Goal: Task Accomplishment & Management: Use online tool/utility

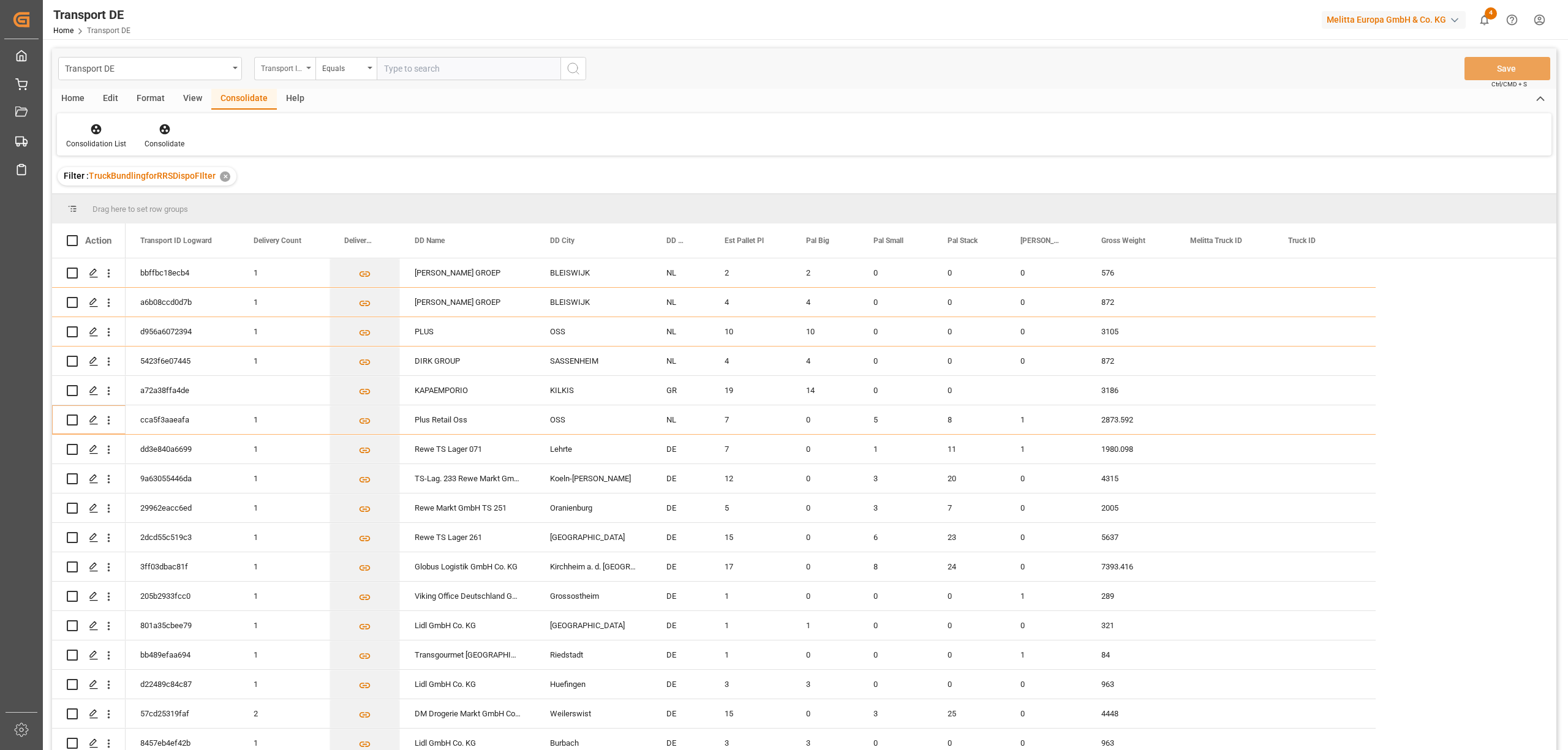
click at [287, 69] on div "Transport ID Logward" at bounding box center [282, 67] width 42 height 14
type input "route"
click at [294, 126] on div "Route" at bounding box center [346, 124] width 182 height 25
click at [336, 67] on div "Equals" at bounding box center [343, 67] width 42 height 14
click at [366, 204] on div "Starts with" at bounding box center [407, 202] width 182 height 25
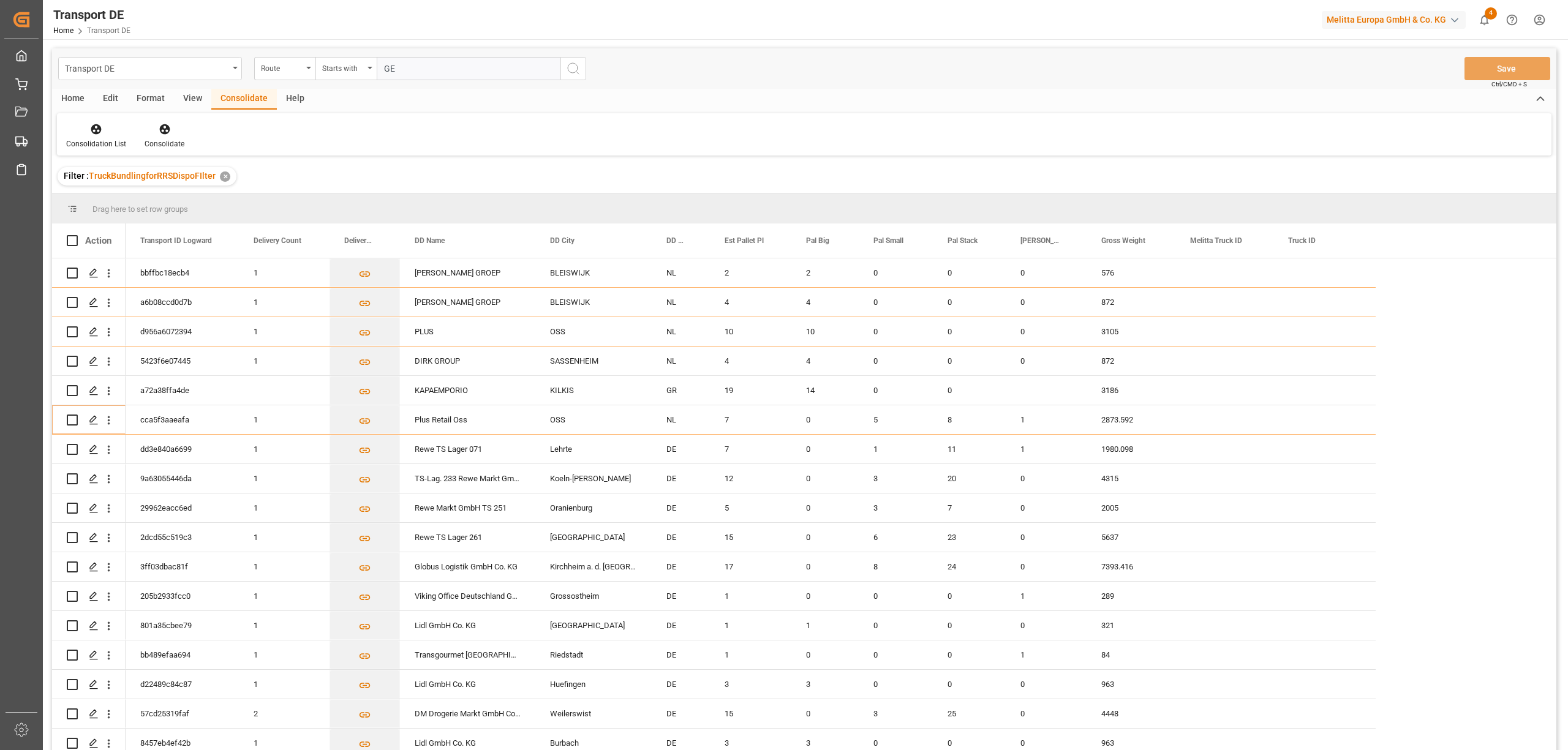
type input "GE"
click at [571, 66] on icon "search button" at bounding box center [573, 68] width 15 height 15
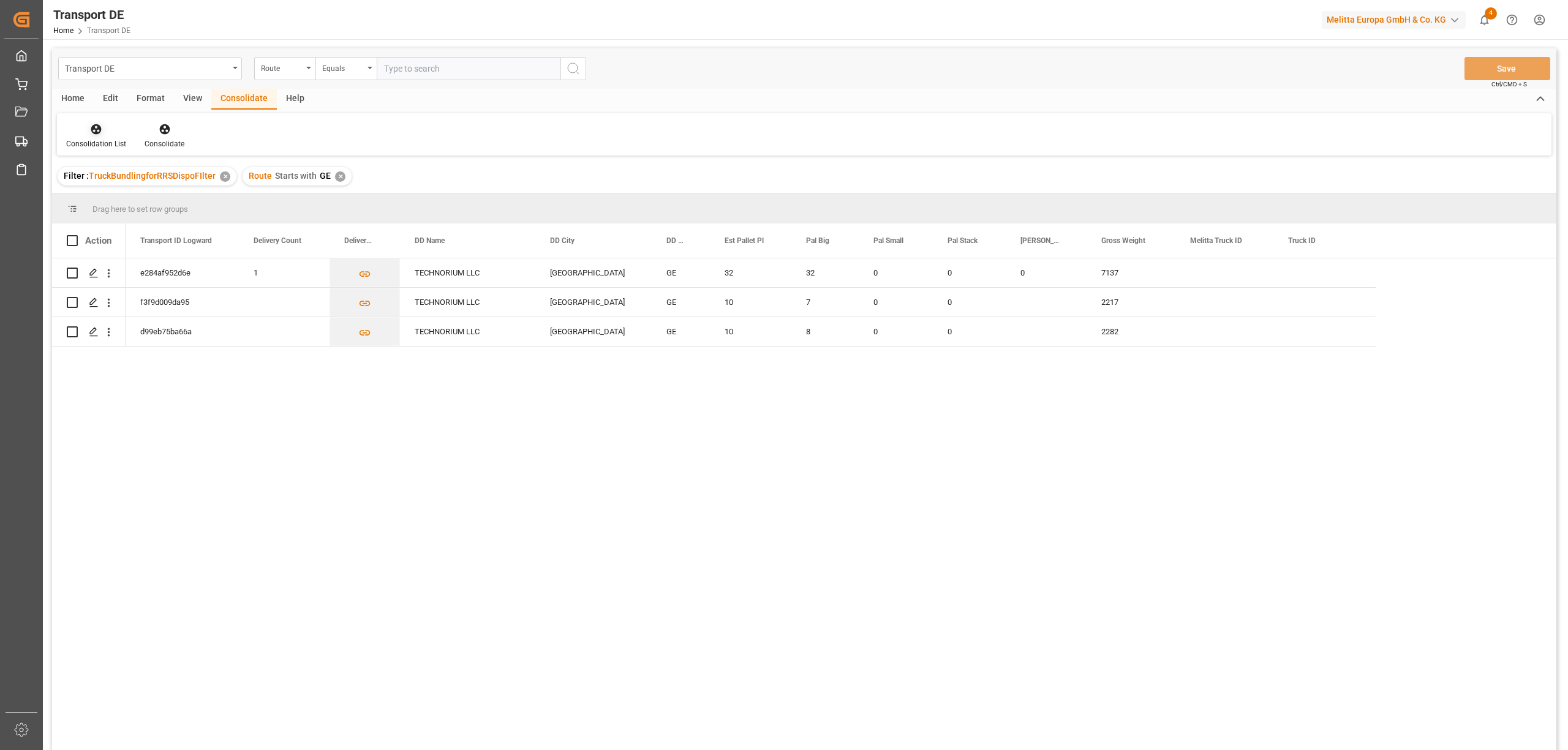
click at [111, 142] on div "Consolidation List" at bounding box center [96, 144] width 60 height 11
click at [137, 230] on div "Transport DE Route Equals Save Ctrl/CMD + S Home Edit Format View Consolidate H…" at bounding box center [804, 415] width 1504 height 734
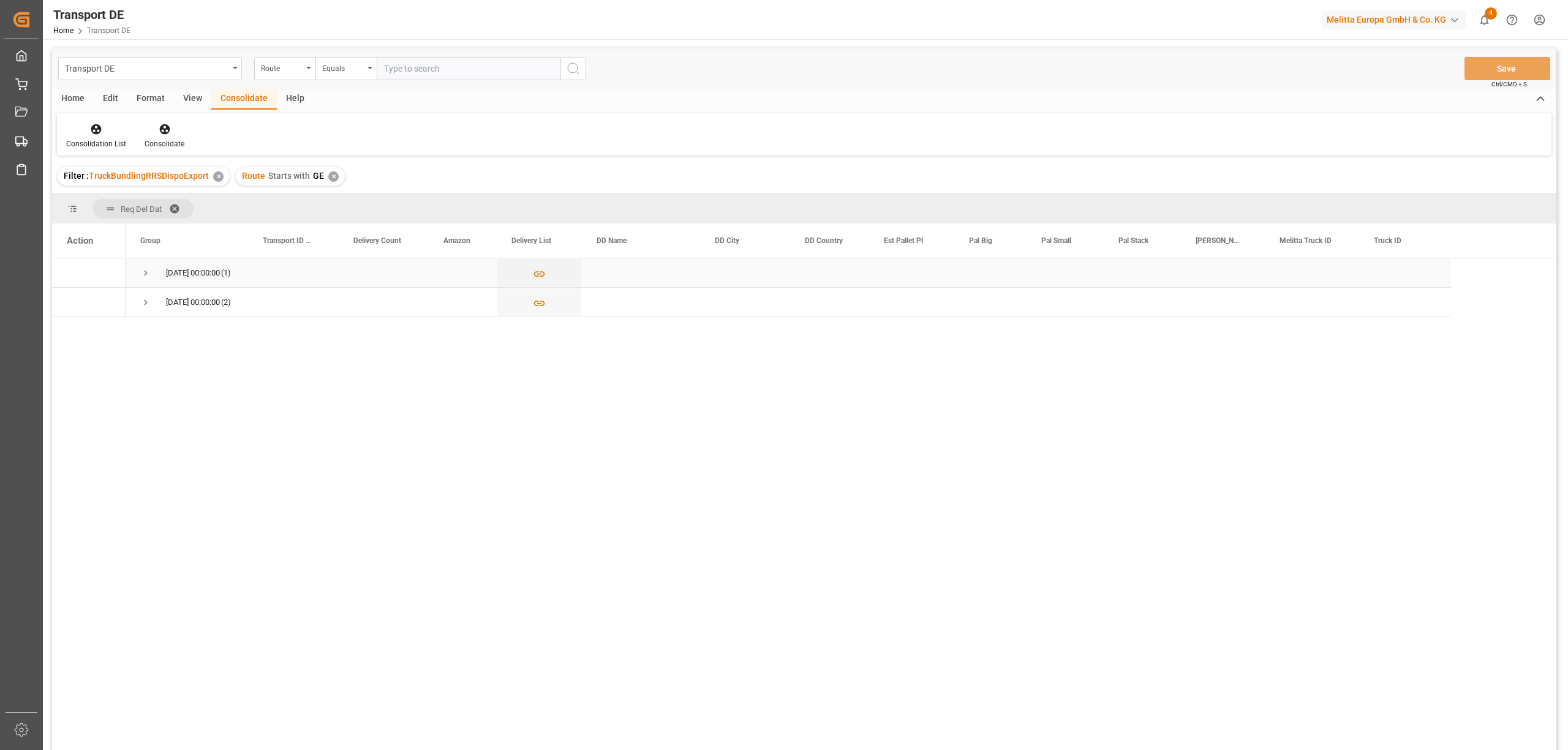
click at [143, 272] on span "Press SPACE to select this row." at bounding box center [145, 273] width 11 height 11
click at [94, 305] on icon "Press SPACE to select this row." at bounding box center [93, 302] width 10 height 10
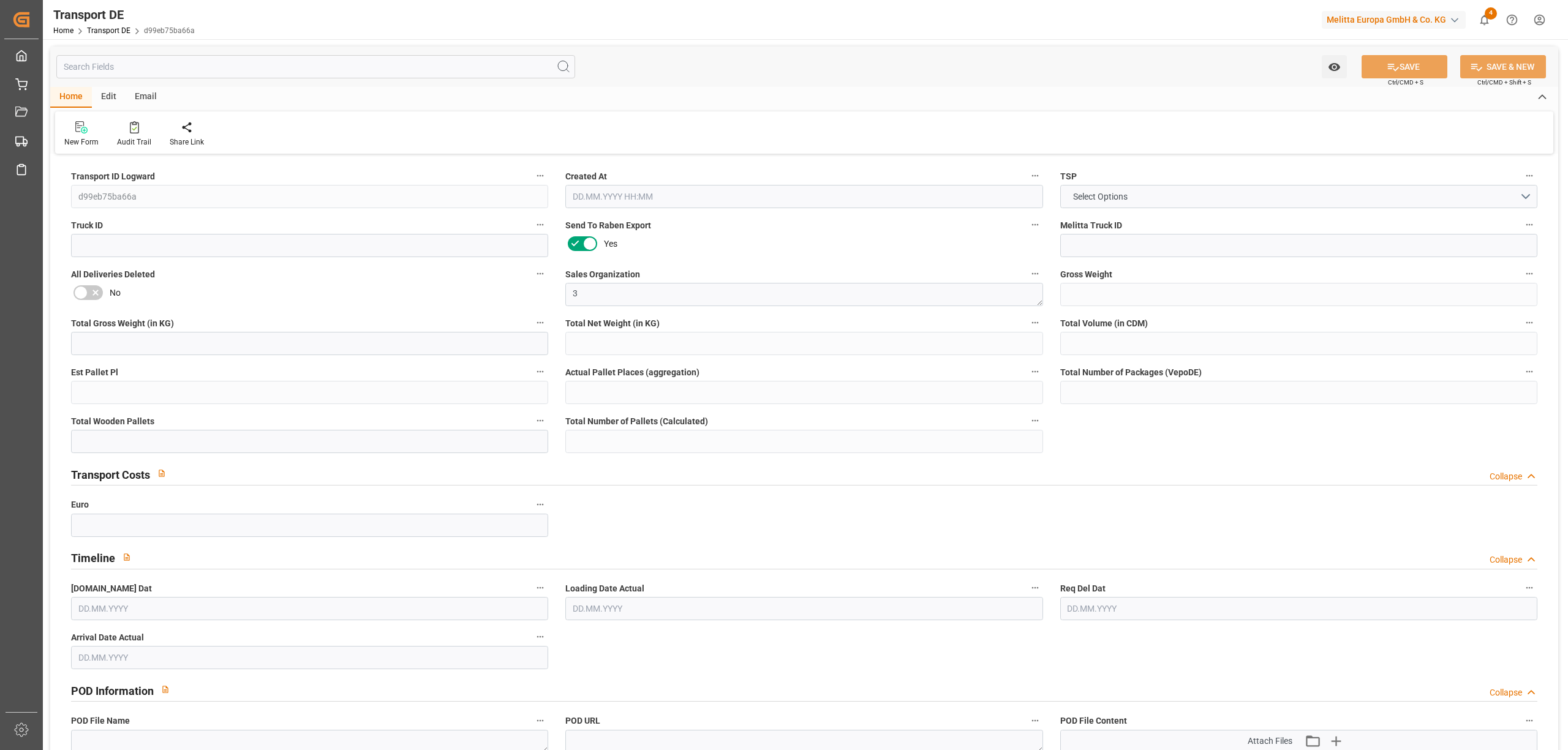
type input "2282"
type input "2046.856"
type input "1814.448"
type input "15117.72"
type input "10"
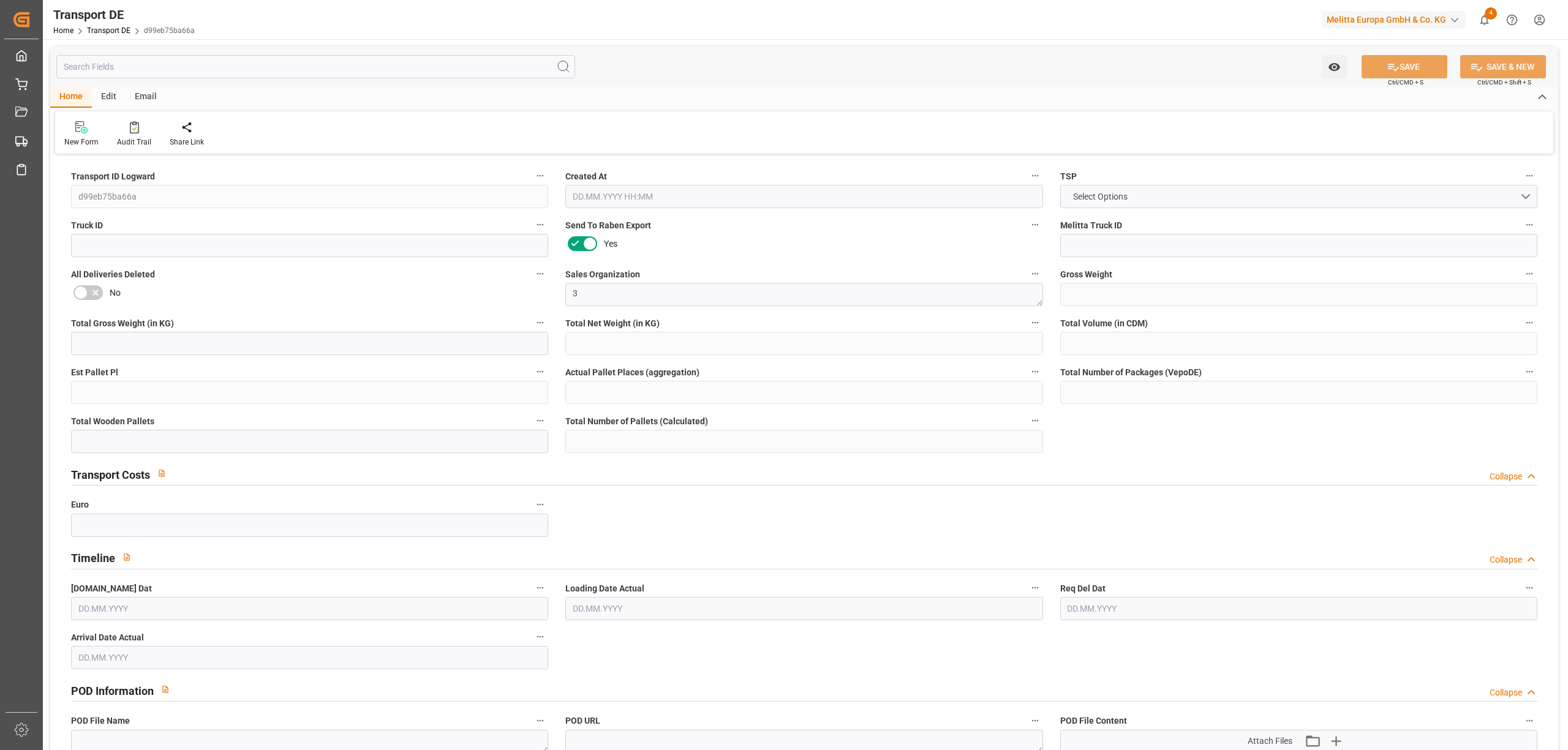
type input "0"
type input "10"
type input "8"
type input "0"
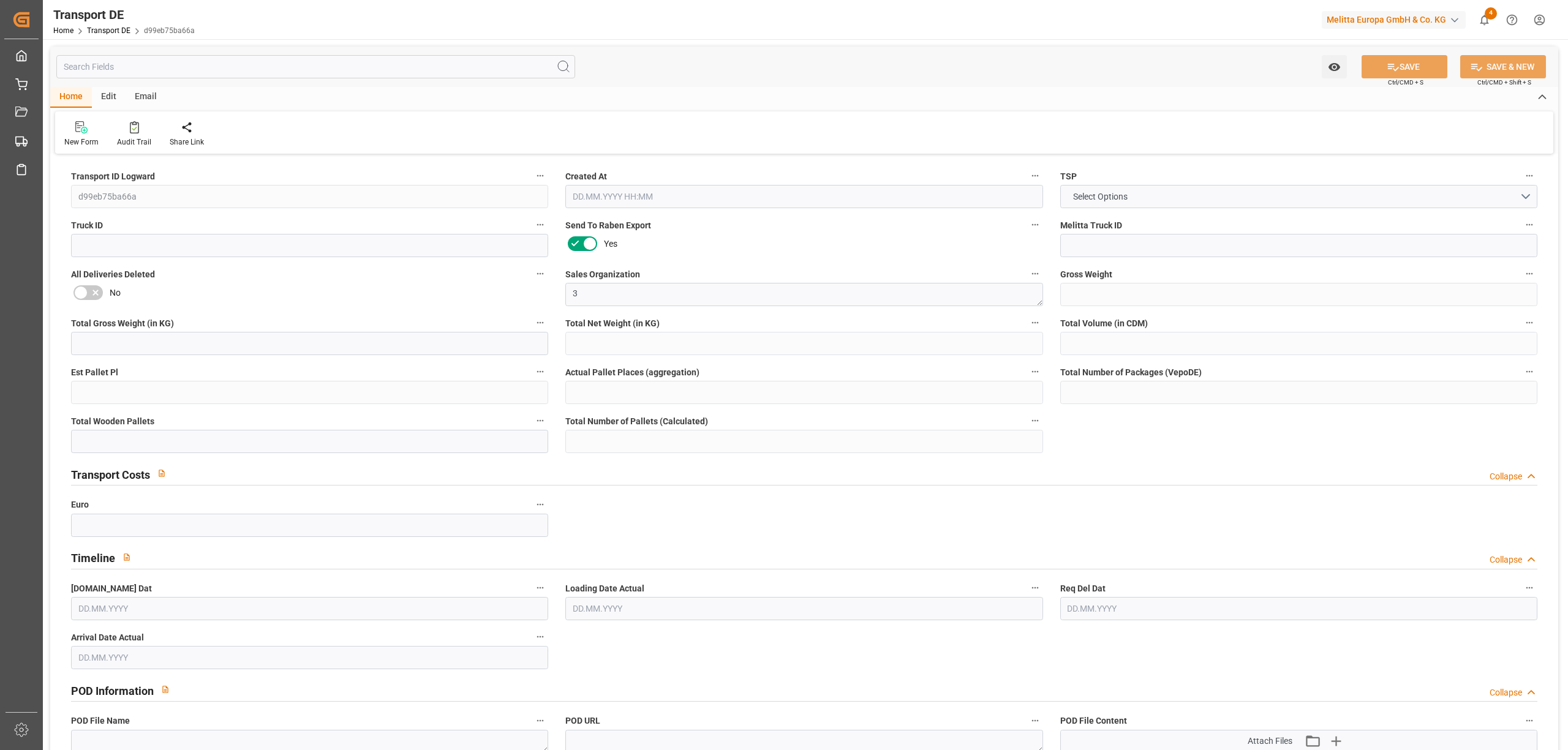
type input "1"
type input "0"
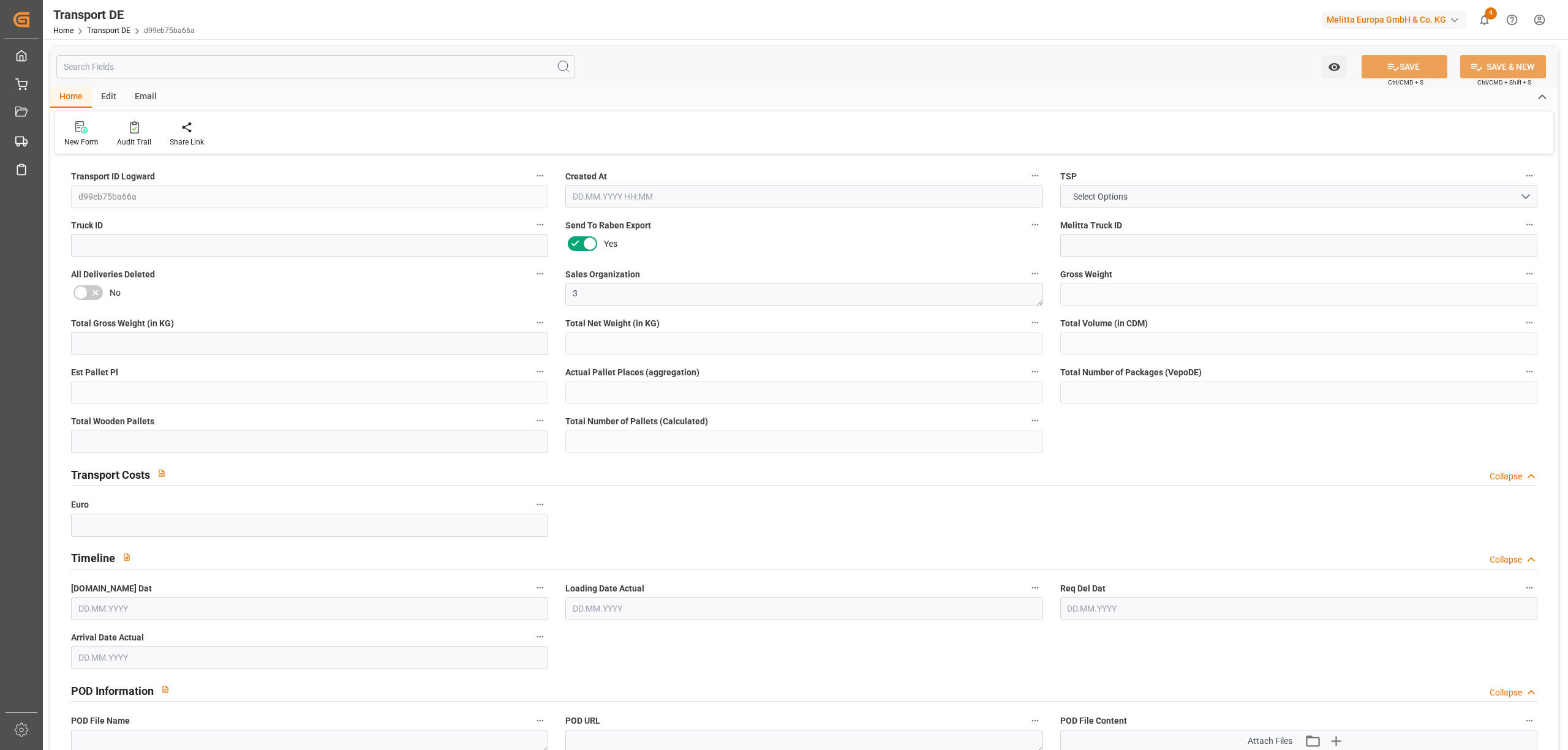
type input "0"
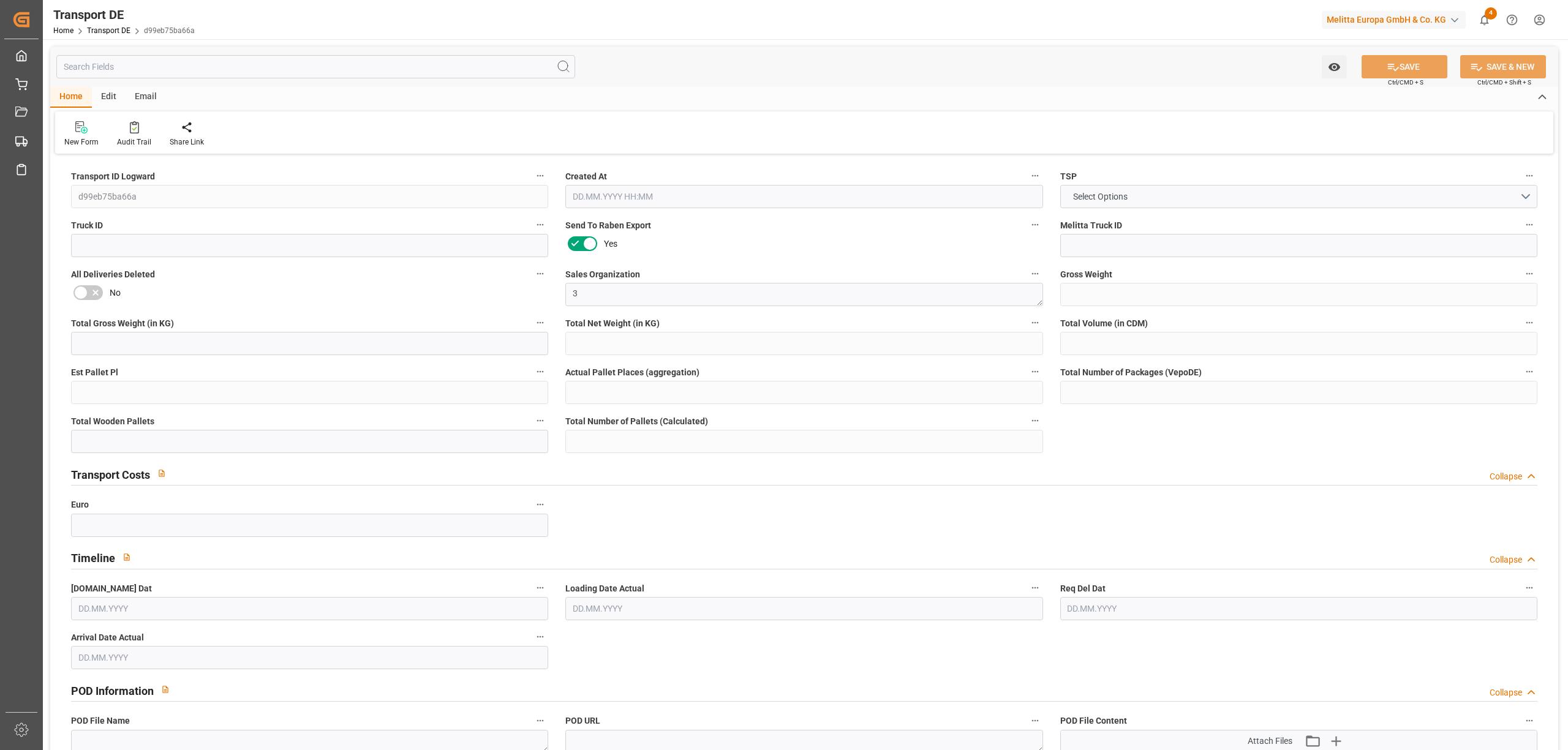
type input "0"
type input "8"
type input "0"
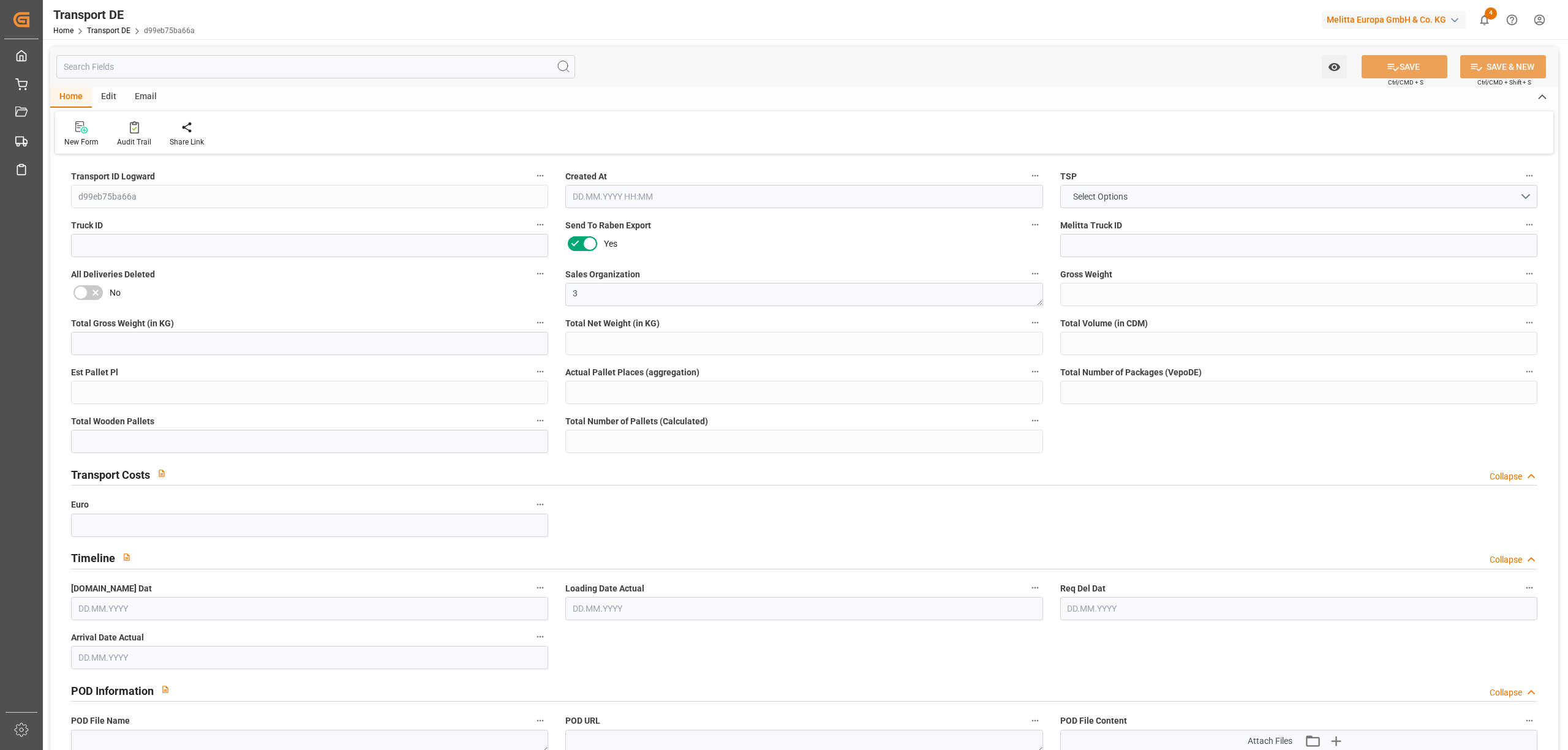
type input "0"
type input "[DATE] 11:27"
type input "[DATE]"
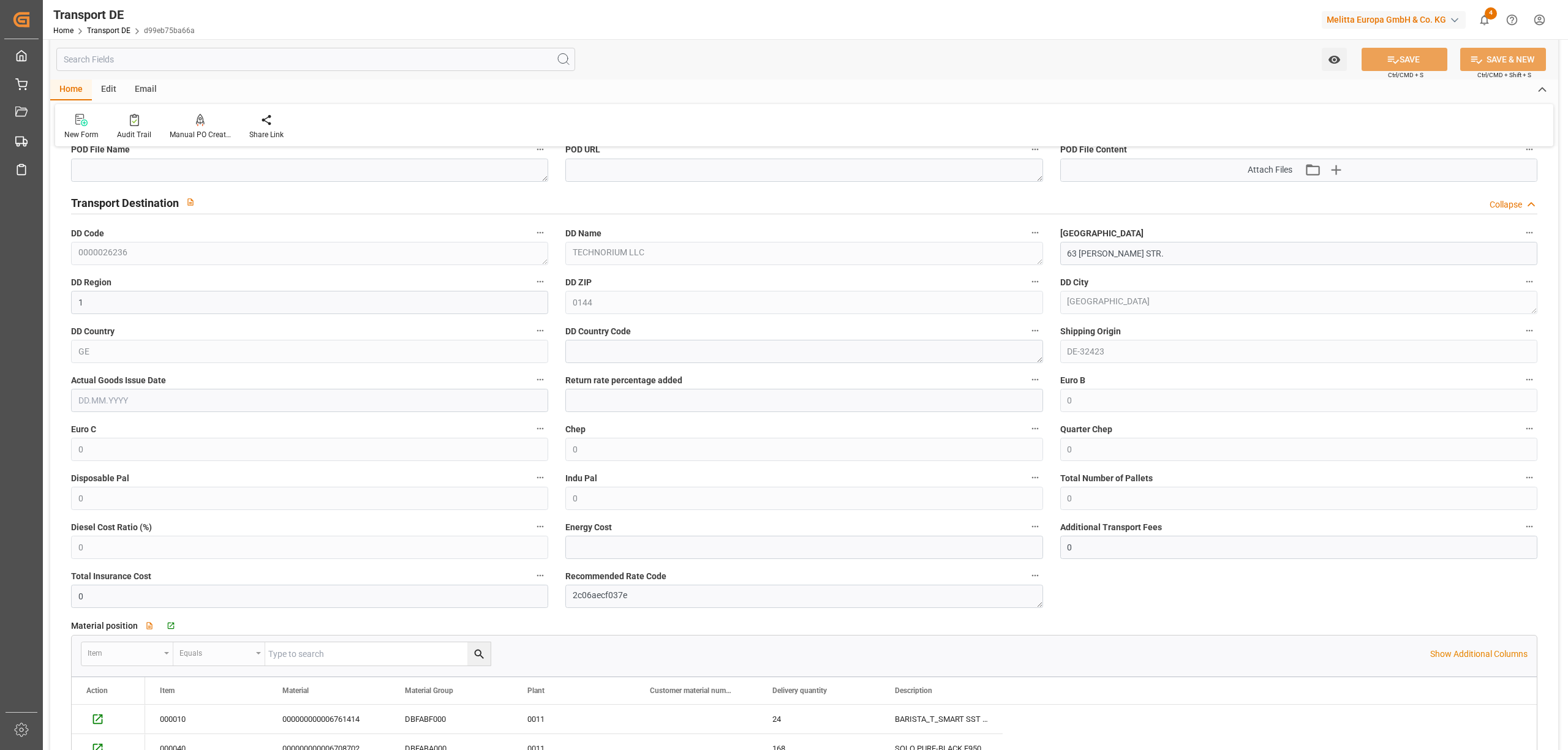
scroll to position [163, 0]
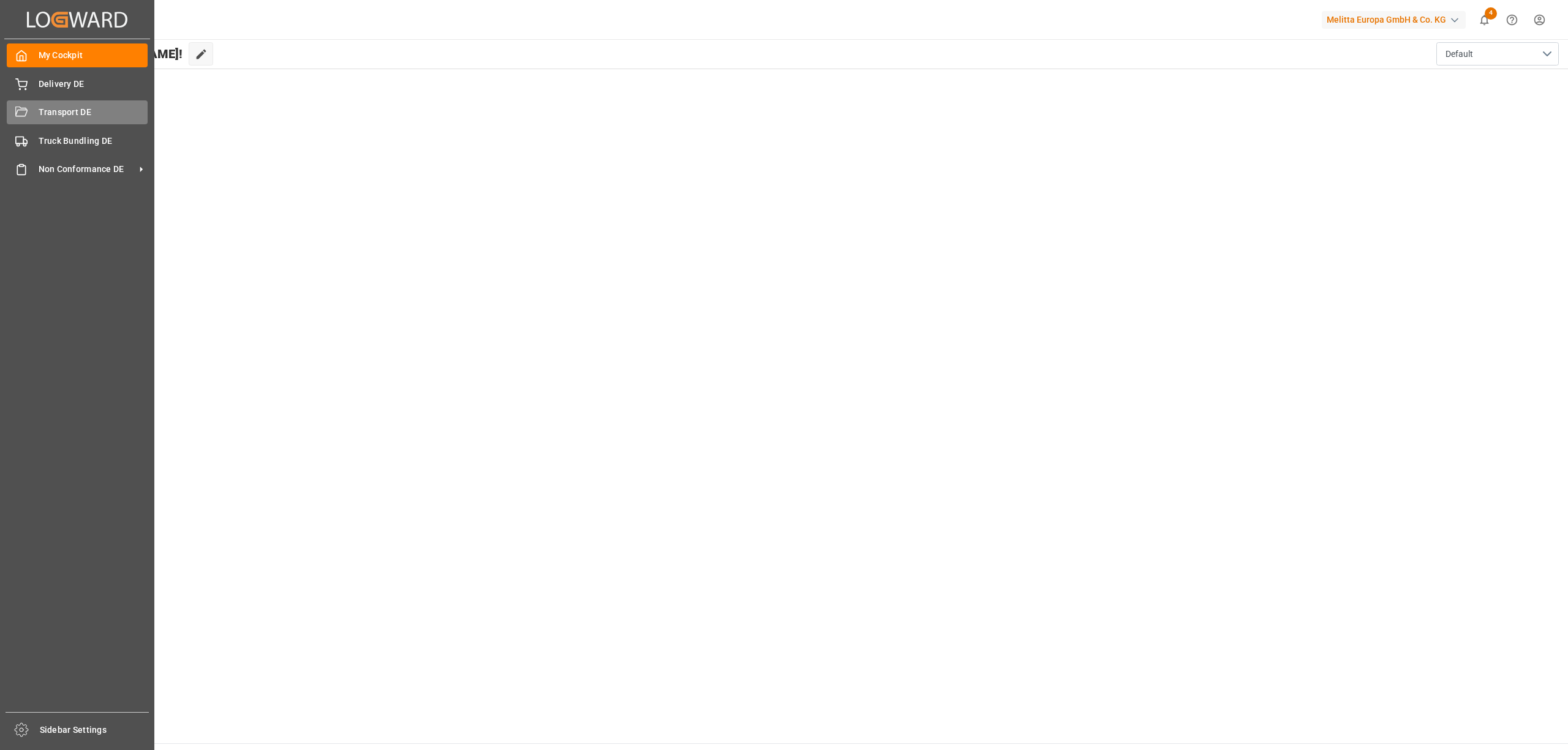
click at [30, 113] on div "Transport DE Transport DE" at bounding box center [77, 112] width 141 height 24
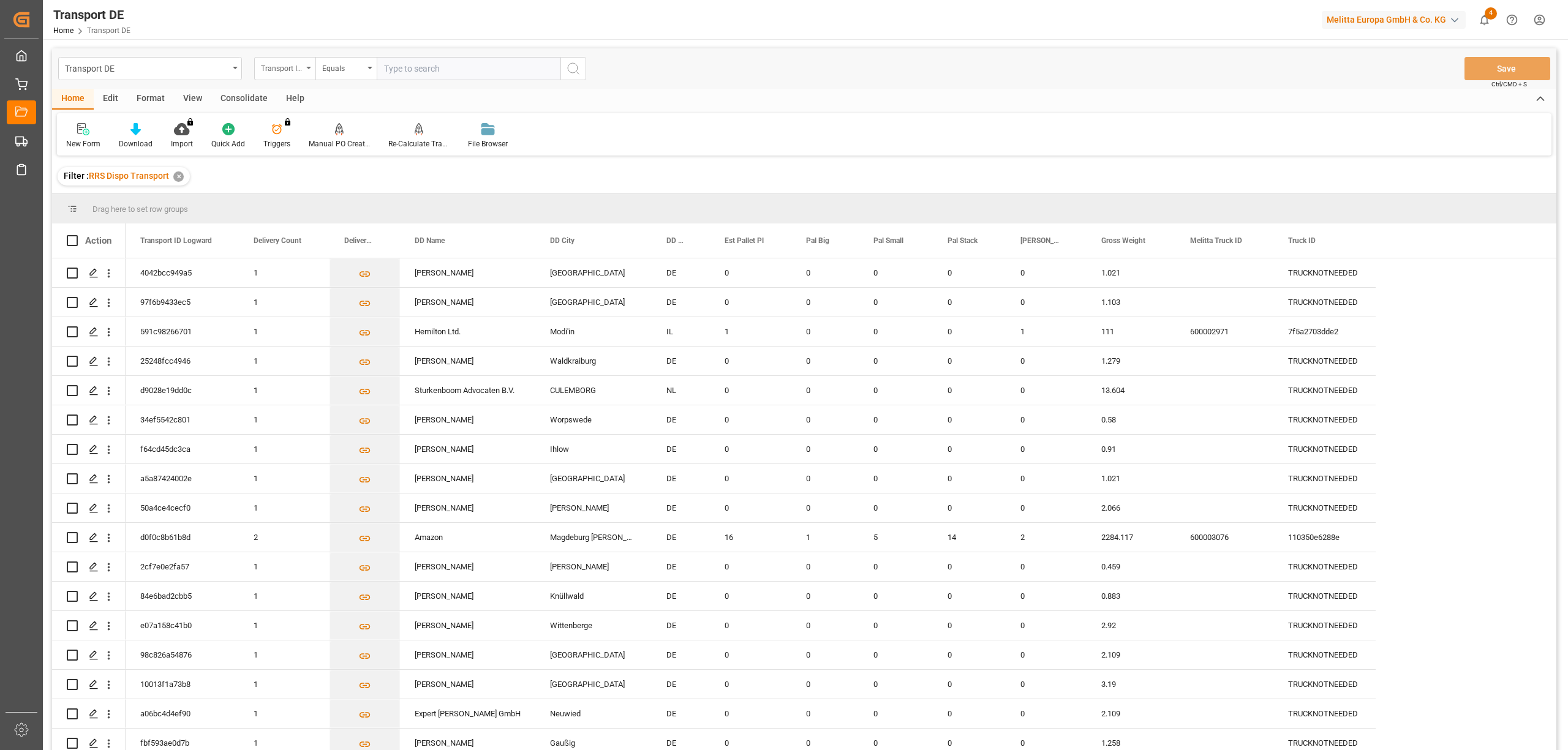
click at [266, 68] on div "Transport ID Logward" at bounding box center [282, 67] width 42 height 14
type input "route"
click at [304, 124] on div "Route" at bounding box center [346, 124] width 182 height 25
click at [348, 64] on div "Equals" at bounding box center [343, 67] width 42 height 14
click at [380, 200] on div "Starts with" at bounding box center [407, 202] width 182 height 25
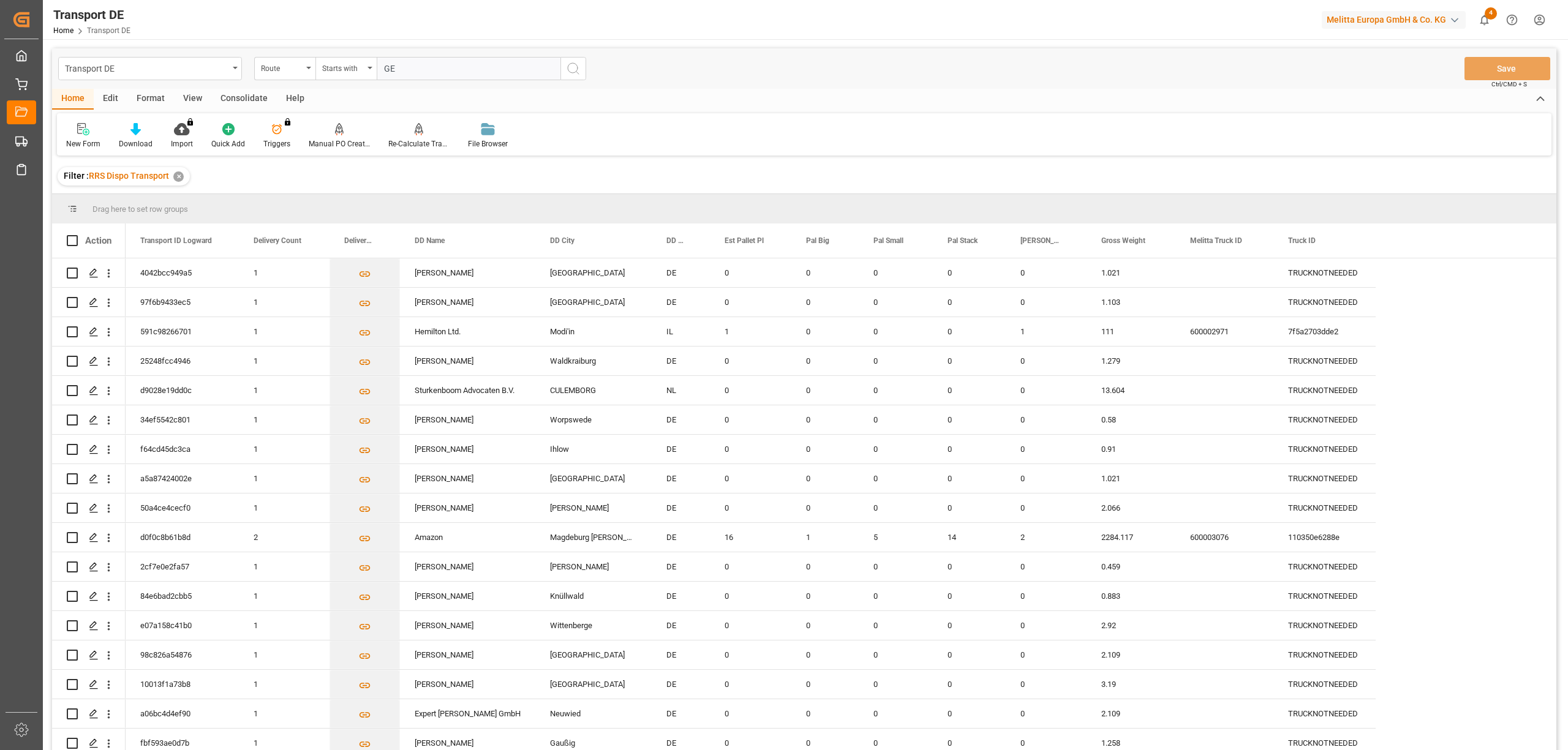
type input "GE"
click at [580, 70] on icon "search button" at bounding box center [573, 68] width 15 height 15
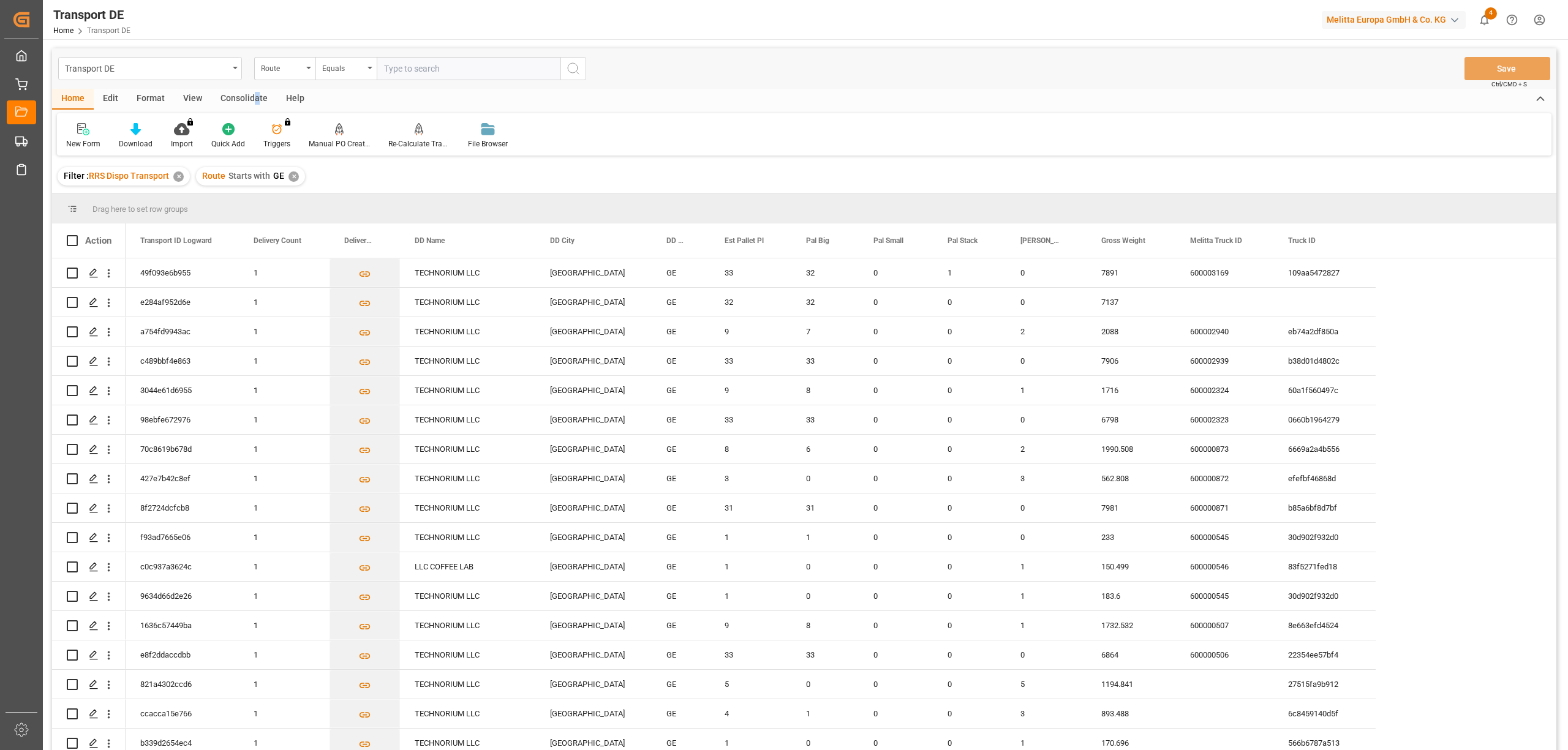
click at [255, 98] on div "Consolidate" at bounding box center [244, 99] width 66 height 21
click at [74, 133] on div at bounding box center [96, 129] width 60 height 13
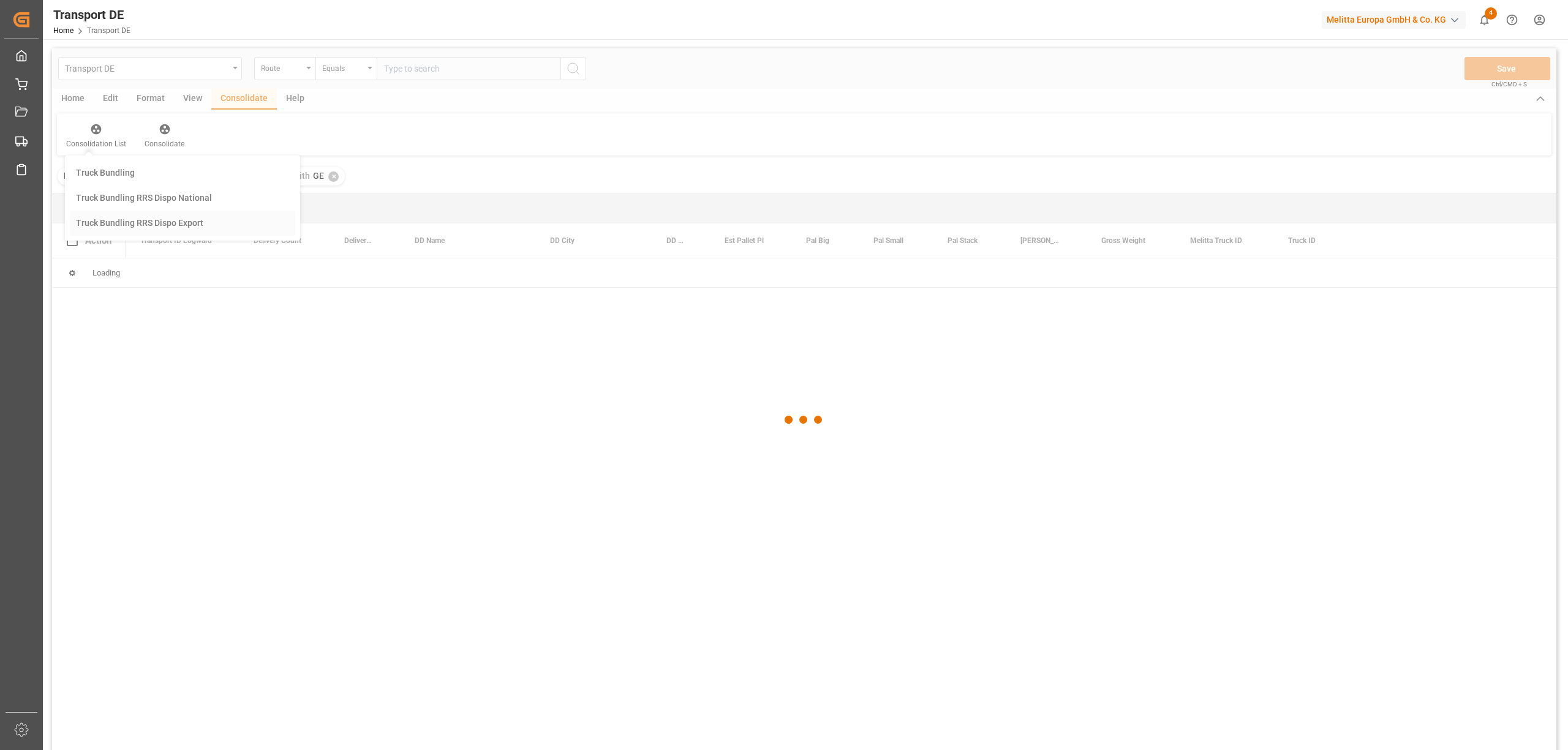
click at [170, 225] on div "Transport DE Route Equals Save Ctrl/CMD + S Home Edit Format View Consolidate H…" at bounding box center [804, 415] width 1504 height 734
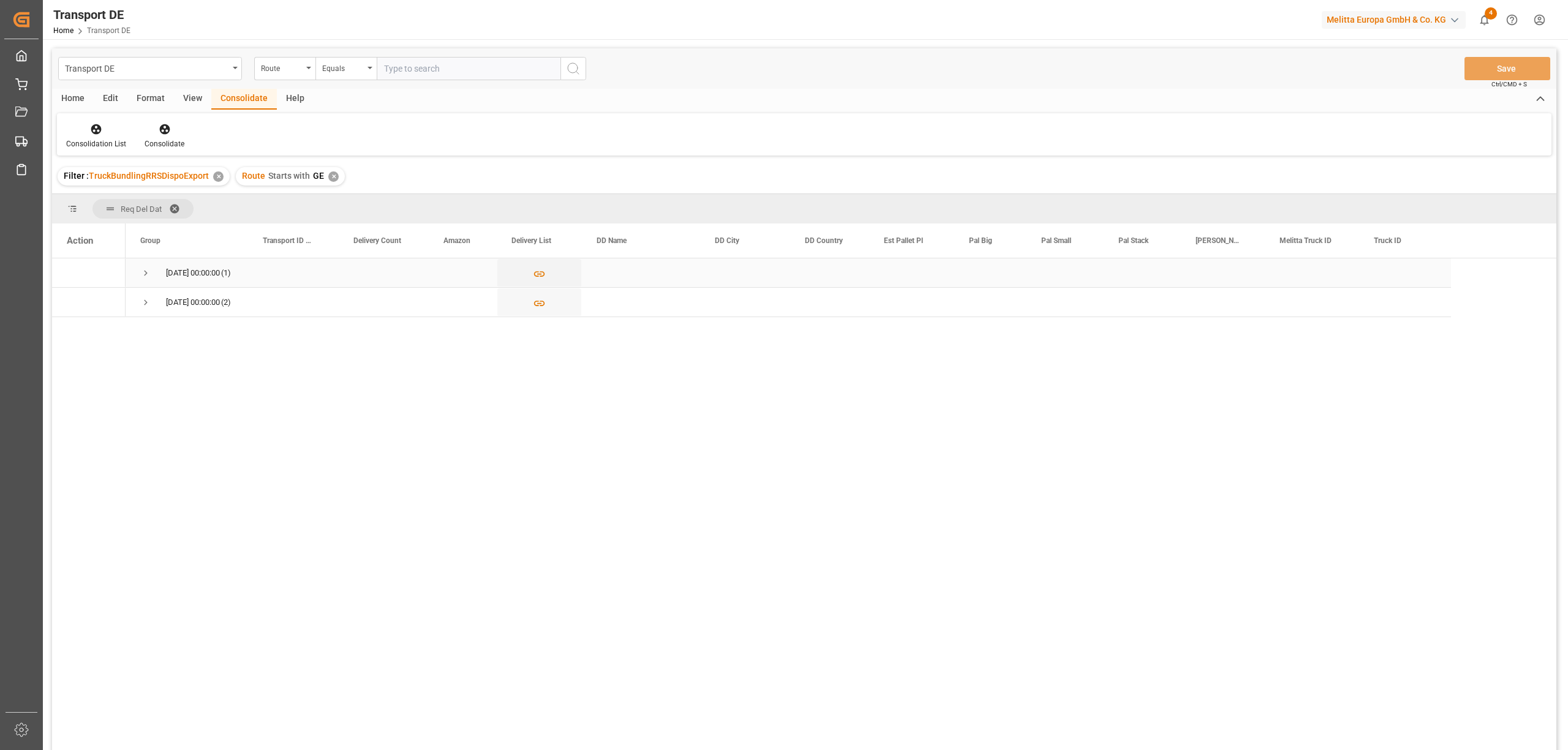
click at [142, 275] on span "Press SPACE to select this row." at bounding box center [145, 273] width 11 height 11
click at [69, 304] on input "Press Space to toggle row selection (unchecked)" at bounding box center [72, 302] width 11 height 11
checkbox input "true"
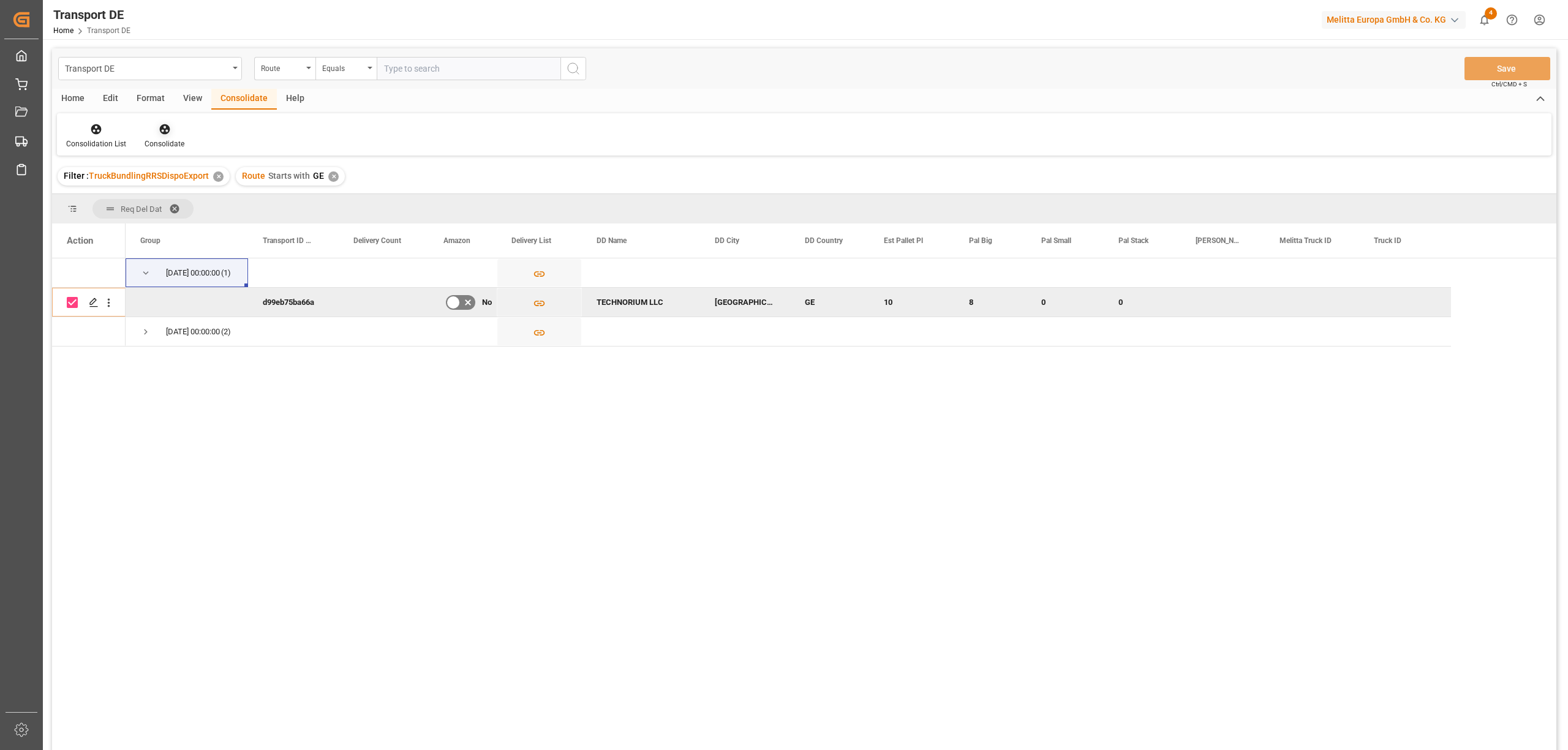
click at [163, 123] on icon at bounding box center [165, 129] width 12 height 12
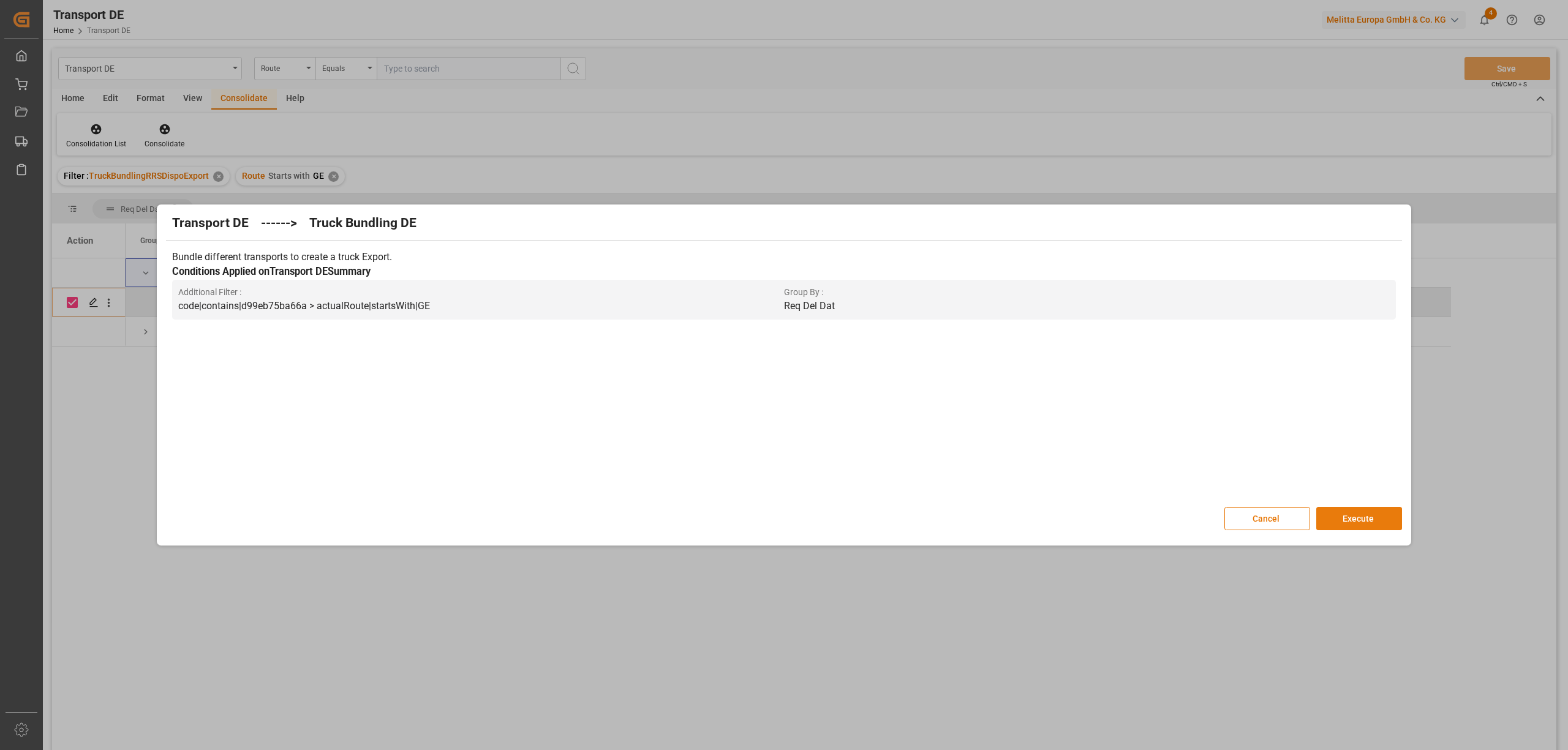
drag, startPoint x: 1356, startPoint y: 520, endPoint x: 309, endPoint y: 621, distance: 1051.9
click at [1355, 520] on button "Execute" at bounding box center [1359, 519] width 86 height 23
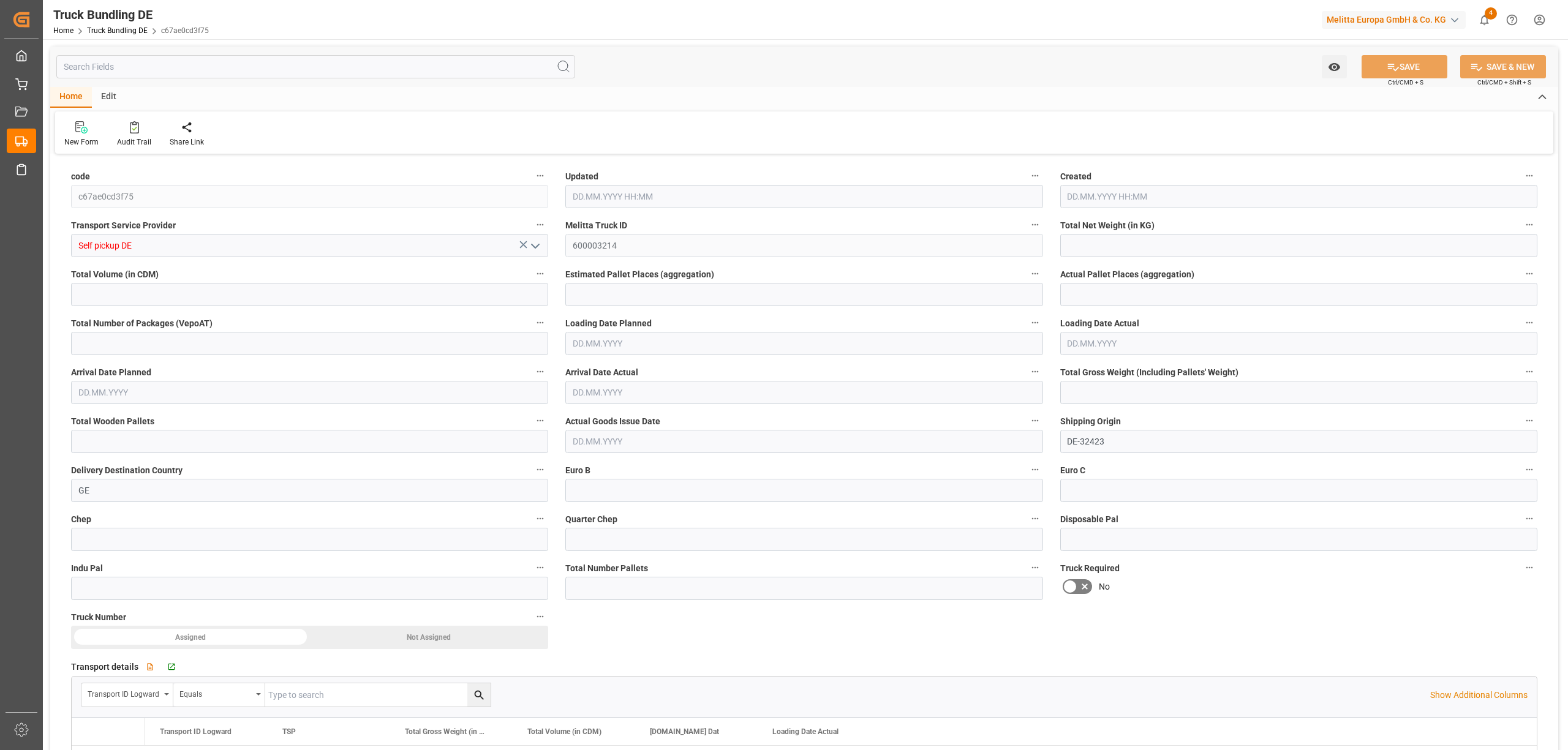
type input "1814.448"
type input "15117.72"
type input "10"
type input "0"
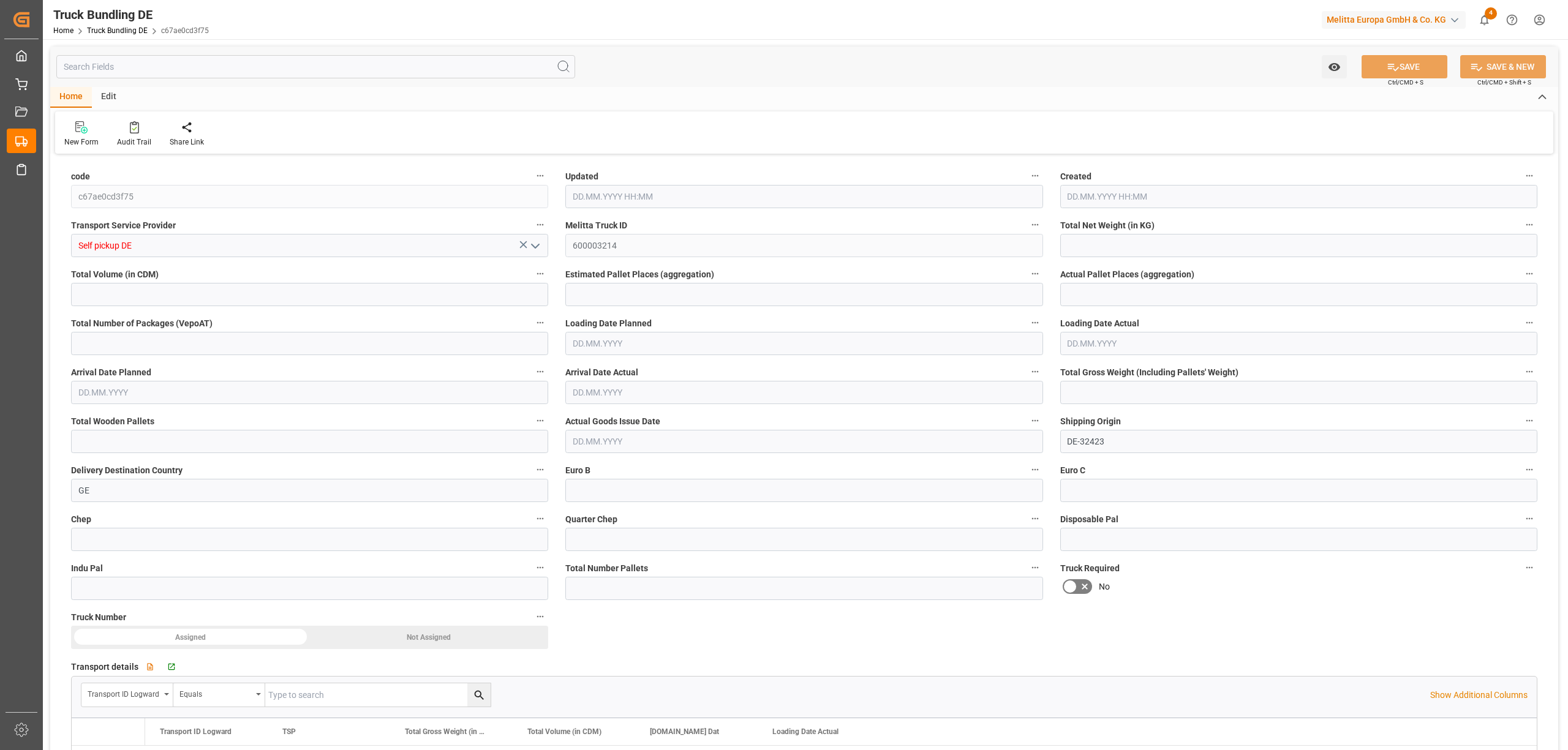
type input "2282"
type input "10"
type input "0"
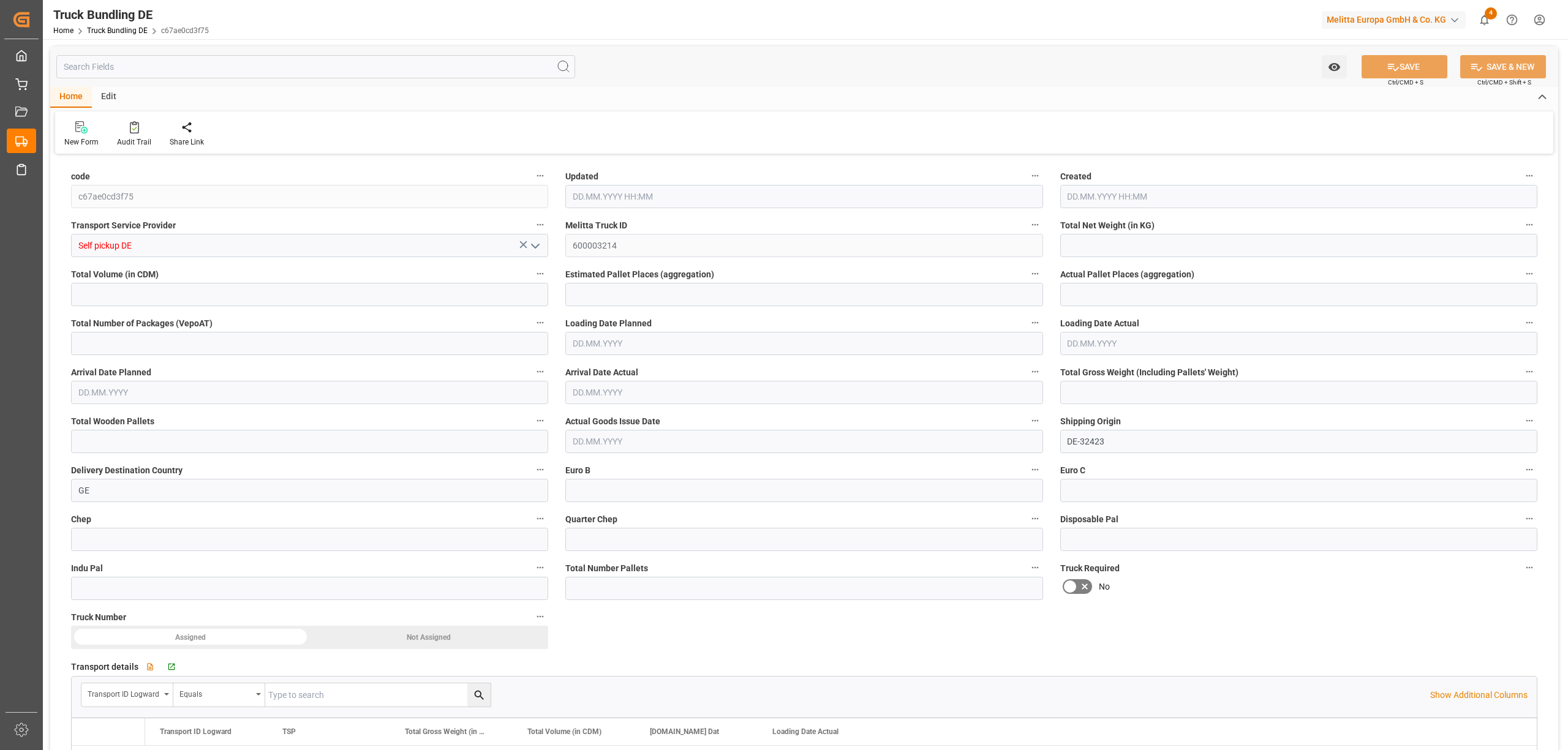
type input "0"
type input "02.10.2025 13:35"
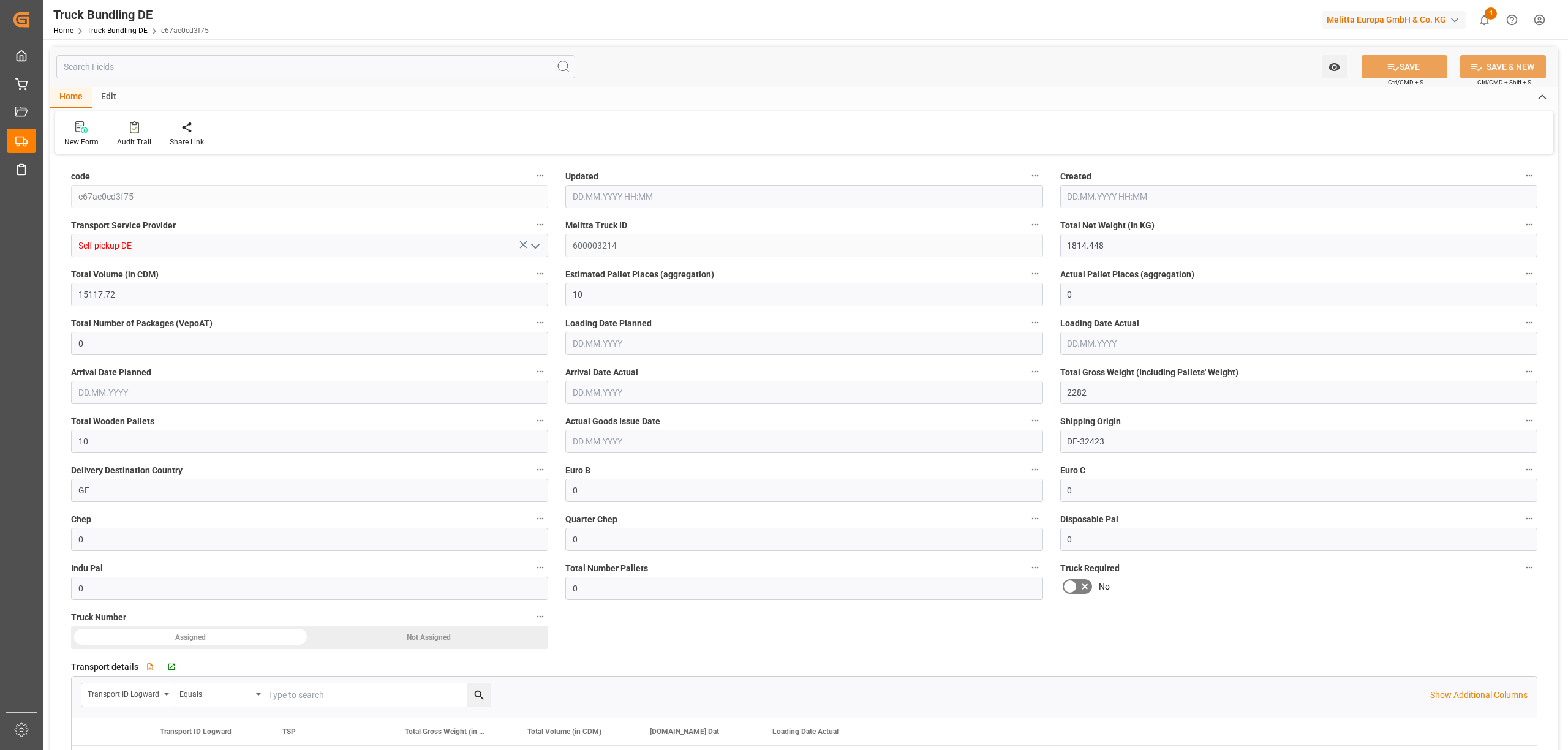
type input "02.10.2025 13:35"
type input "[DATE]"
type input "02.10.2025"
